Goal: Task Accomplishment & Management: Use online tool/utility

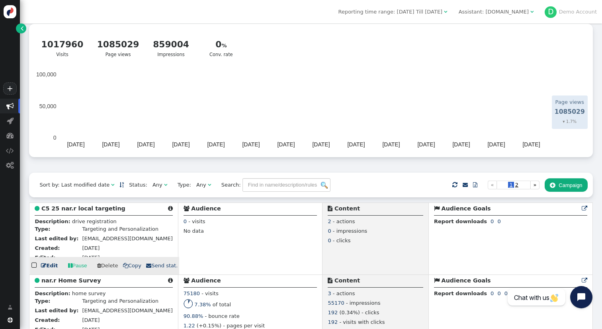
scroll to position [29, 0]
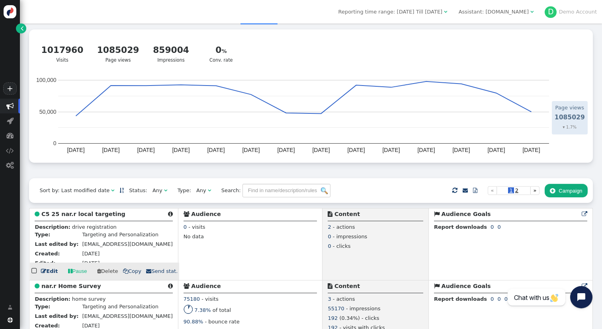
click at [108, 214] on b "C5 25 nar.r local targeting" at bounding box center [83, 214] width 84 height 6
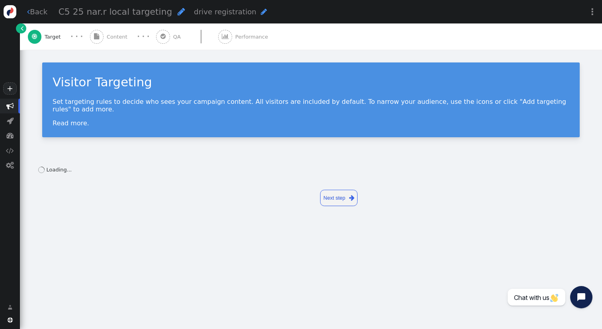
click at [596, 15] on link "⋮" at bounding box center [592, 11] width 19 height 23
click at [552, 37] on td "(testing+production)" at bounding box center [564, 38] width 48 height 8
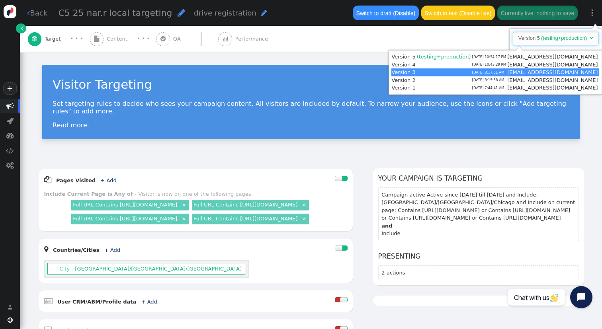
click at [327, 134] on div "Visitor Targeting Set targeting rules to decide who sees your campaign content.…" at bounding box center [311, 105] width 582 height 106
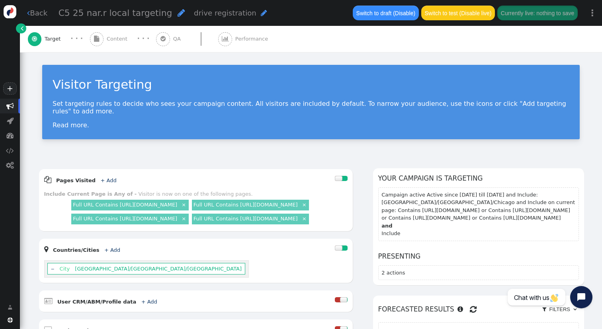
click at [12, 107] on span "" at bounding box center [10, 106] width 8 height 8
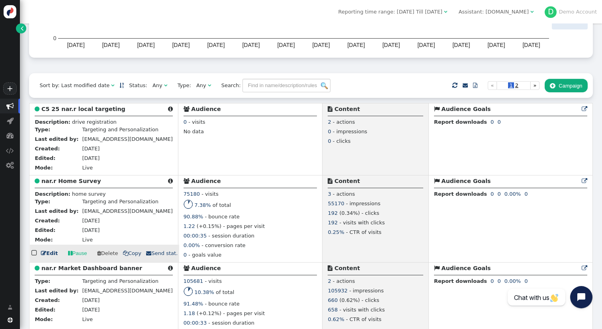
scroll to position [135, 0]
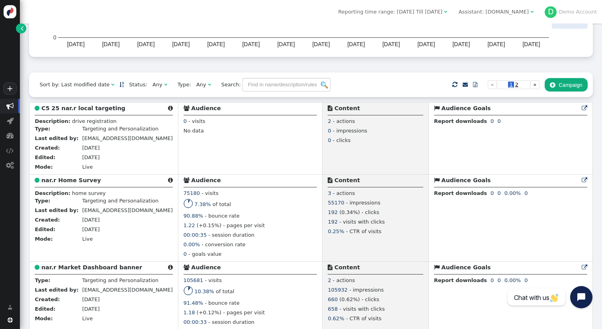
click at [507, 12] on div "Assistant: nar.realtor" at bounding box center [493, 12] width 70 height 8
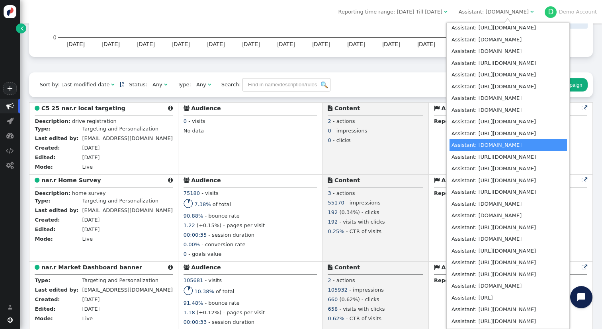
scroll to position [2918, 0]
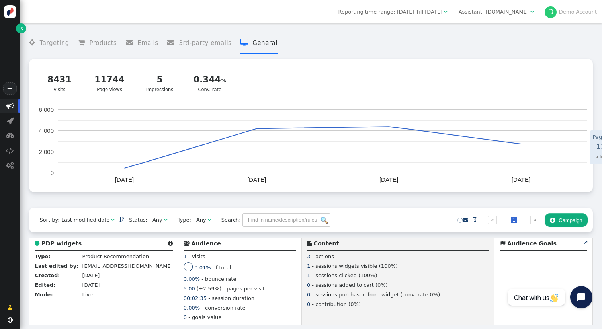
click at [25, 31] on link "" at bounding box center [21, 28] width 10 height 10
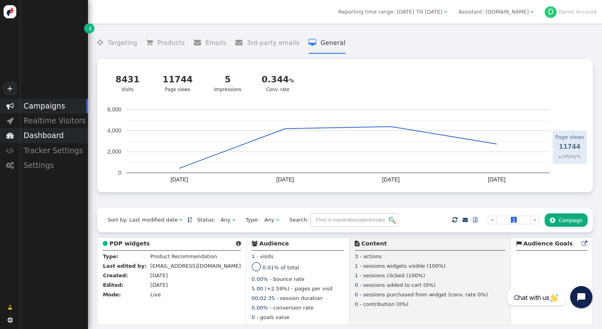
click at [63, 133] on div "Dashboard" at bounding box center [54, 135] width 68 height 15
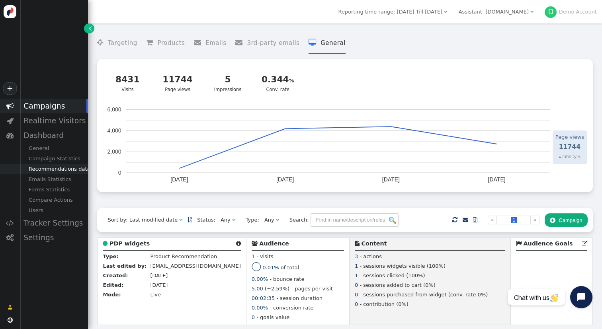
click at [66, 171] on div "Recommendations data" at bounding box center [54, 169] width 68 height 10
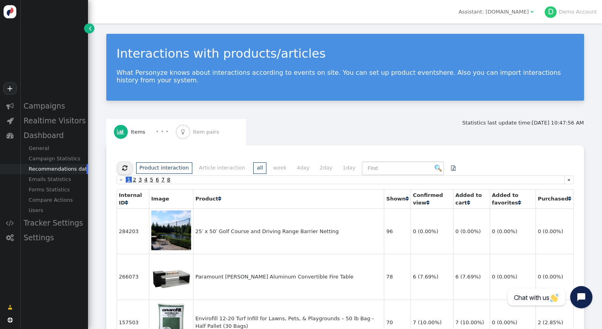
click at [214, 136] on div " Item pairs" at bounding box center [199, 132] width 46 height 26
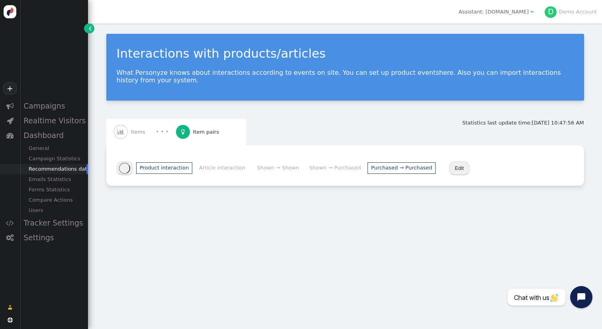
click at [396, 166] on li "Purchased → Purchased" at bounding box center [401, 168] width 68 height 12
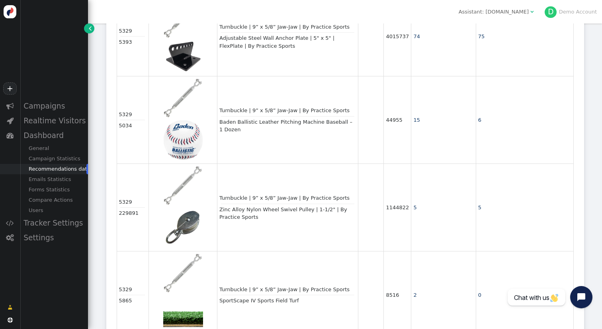
scroll to position [524, 0]
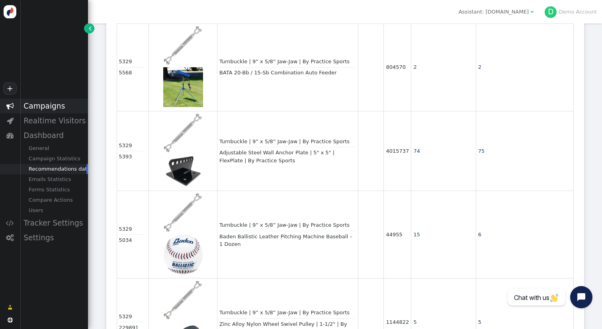
click at [51, 107] on div "Campaigns" at bounding box center [54, 106] width 68 height 15
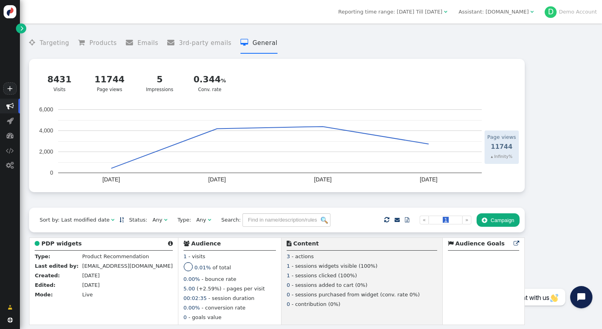
scroll to position [2, 0]
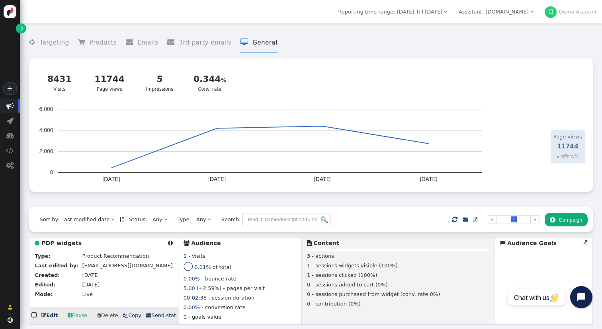
click at [69, 242] on b "PDP widgets" at bounding box center [61, 243] width 40 height 6
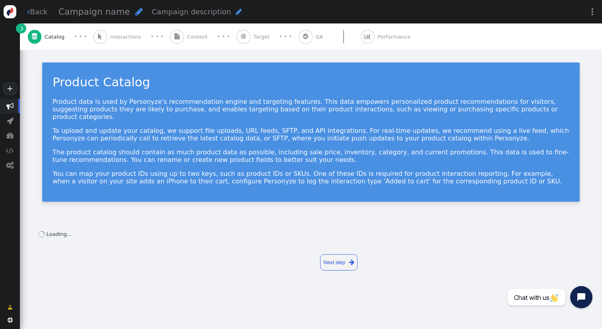
click at [188, 33] on div " Content" at bounding box center [190, 36] width 41 height 26
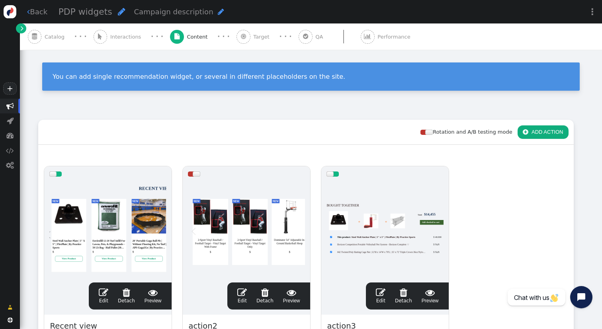
click at [381, 215] on div at bounding box center [384, 230] width 117 height 96
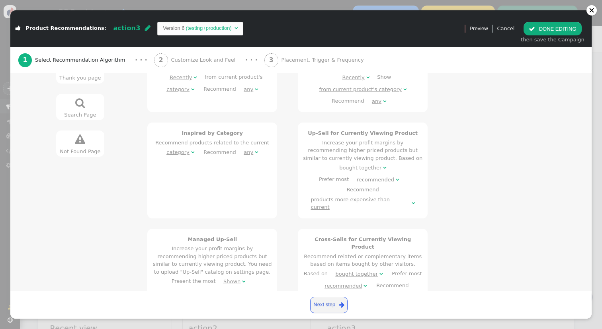
scroll to position [268, 0]
click at [317, 238] on h4 "Cross-Sells for Currently Viewing Product" at bounding box center [362, 246] width 119 height 16
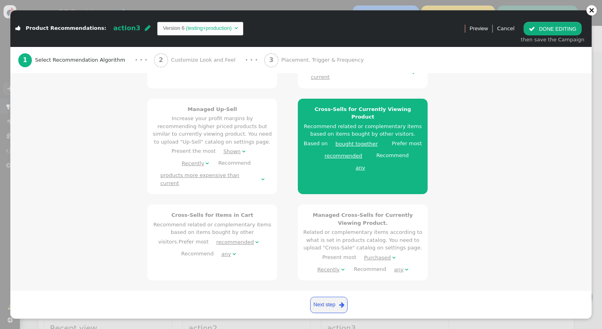
scroll to position [401, 0]
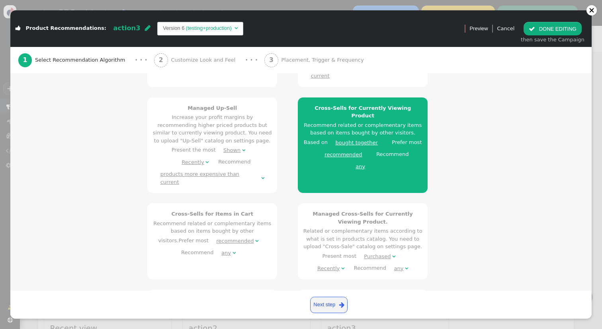
click at [332, 151] on div "recommended" at bounding box center [342, 155] width 37 height 8
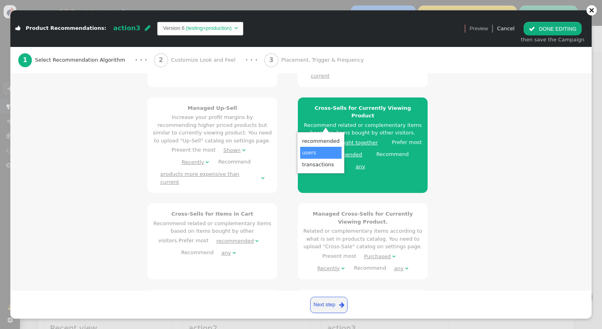
click at [508, 167] on div "You May Like Products that the visitor is likely to buy or view, based on curre…" at bounding box center [346, 187] width 419 height 826
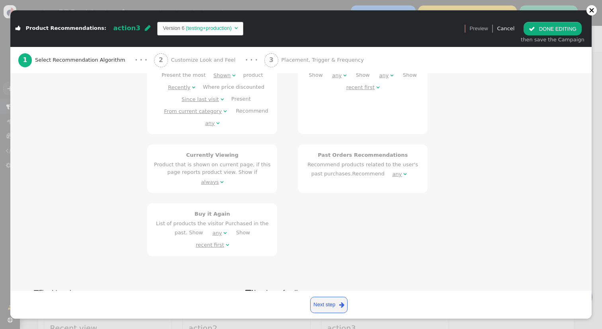
scroll to position [851, 0]
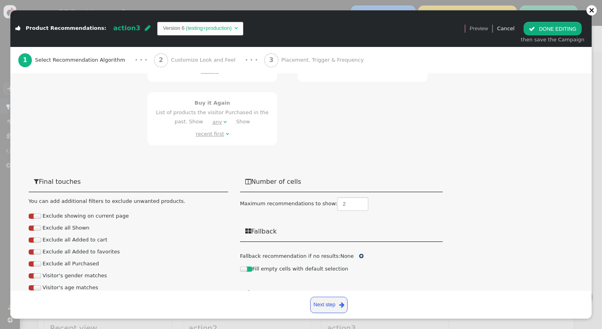
click at [561, 28] on button " DONE EDITING" at bounding box center [552, 29] width 58 height 14
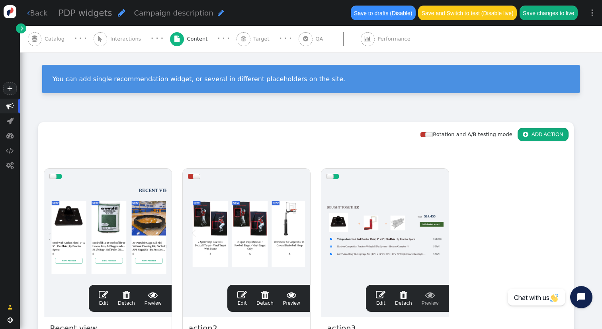
click at [540, 138] on button " ADD ACTION" at bounding box center [542, 135] width 51 height 14
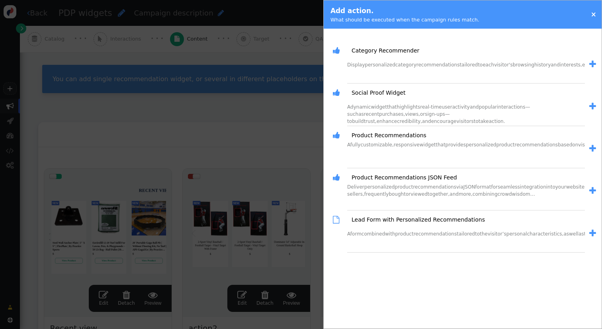
click at [265, 105] on div at bounding box center [301, 164] width 602 height 329
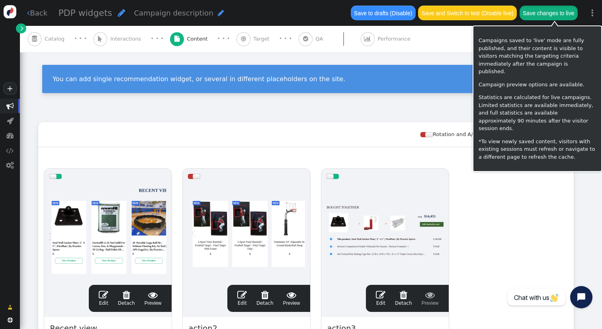
click at [554, 8] on button "Save changes to live" at bounding box center [548, 13] width 58 height 14
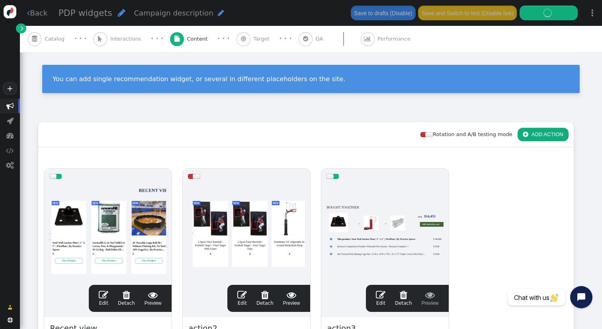
click at [189, 114] on div "Rotation and A/B testing mode  ADD ACTION  Always shown Content in this box i…" at bounding box center [311, 277] width 582 height 331
click at [245, 45] on div " Target" at bounding box center [254, 39] width 36 height 26
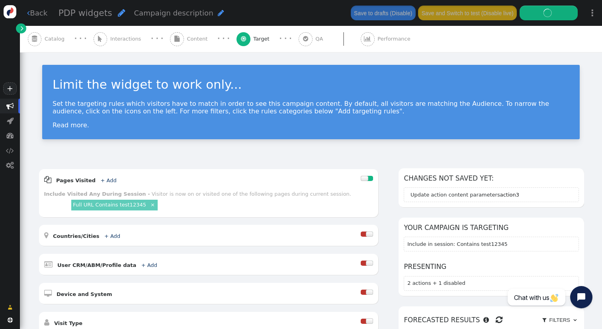
click at [377, 41] on span "Performance" at bounding box center [395, 39] width 36 height 8
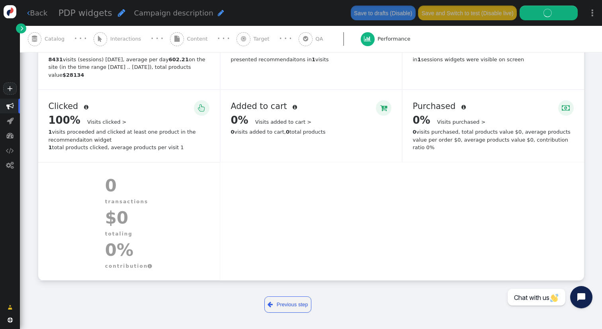
scroll to position [0, 0]
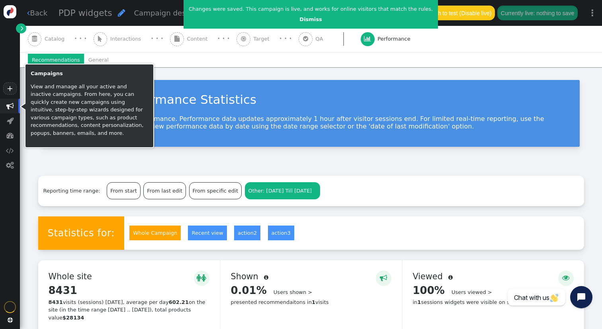
click at [12, 107] on span "" at bounding box center [10, 106] width 8 height 8
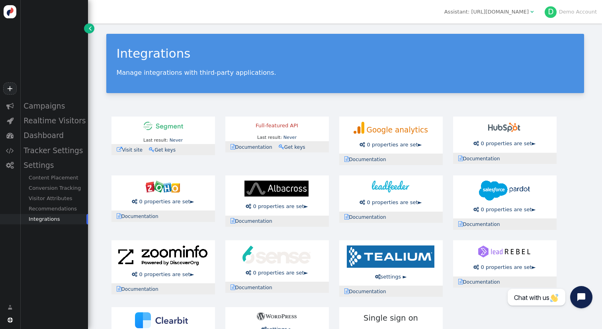
scroll to position [10, 0]
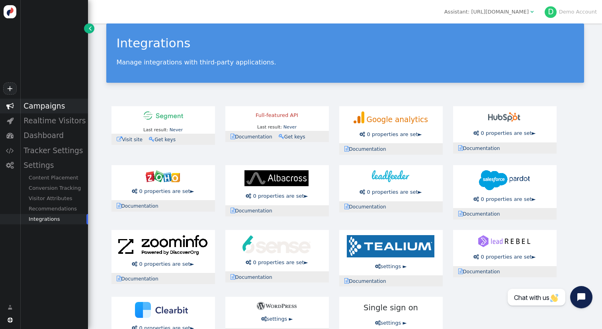
click at [56, 108] on div "Campaigns" at bounding box center [54, 106] width 68 height 15
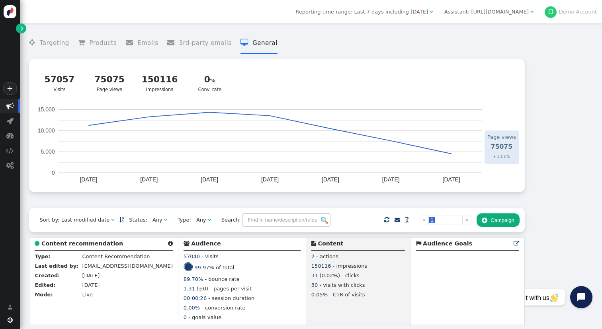
scroll to position [1, 0]
